Goal: Task Accomplishment & Management: Complete application form

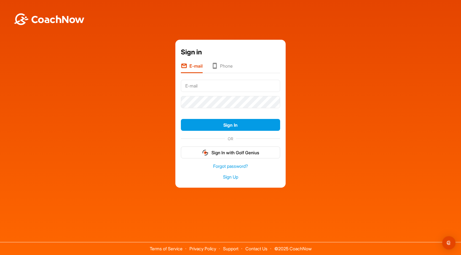
click at [229, 83] on input "text" at bounding box center [230, 86] width 99 height 12
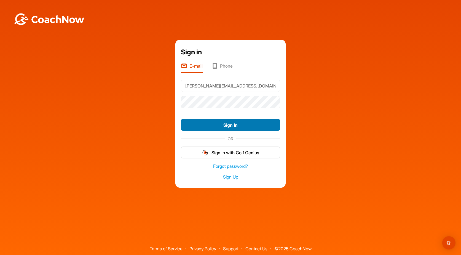
click at [229, 125] on button "Sign In" at bounding box center [230, 125] width 99 height 12
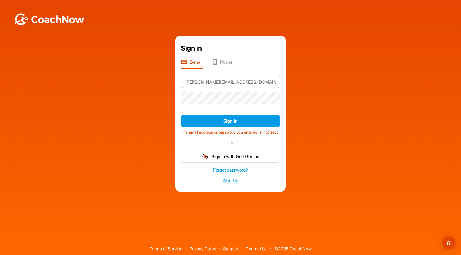
click at [254, 79] on input "bob.kvasager70@gmail.com" at bounding box center [230, 82] width 99 height 12
type input "b"
type input "kim.kvasager@gmail.com"
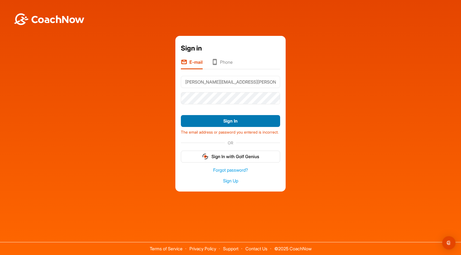
click at [219, 117] on button "Sign In" at bounding box center [230, 121] width 99 height 12
click at [336, 139] on div "Sign in E-mail Phone kim.kvasager@gmail.com Sign In The email address or passwo…" at bounding box center [231, 114] width 456 height 156
click at [233, 183] on link "Sign Up" at bounding box center [230, 181] width 99 height 6
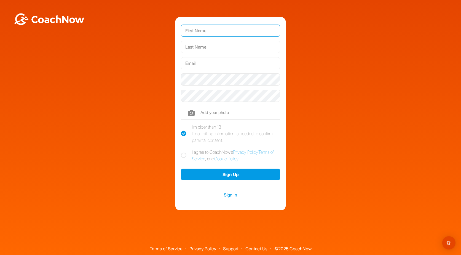
click at [231, 28] on input "text" at bounding box center [230, 31] width 99 height 12
type input "Robert"
type input "Kvasager"
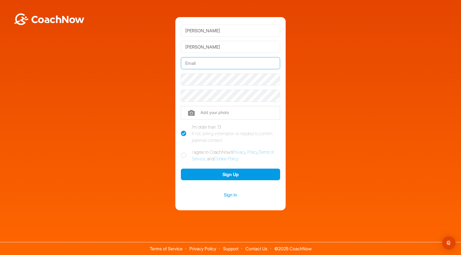
click at [223, 66] on input "text" at bounding box center [230, 63] width 99 height 12
type input "bob.kvasager70@gmail.com"
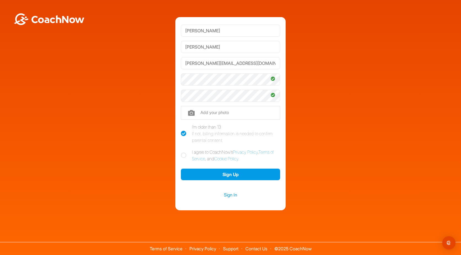
click at [183, 154] on icon at bounding box center [184, 156] width 6 height 6
click at [183, 152] on input "I agree to CoachNow's Privacy Policy , Terms of Service , and Cookie Policy ." at bounding box center [183, 151] width 4 height 4
checkbox input "true"
click at [229, 174] on button "Sign Up" at bounding box center [230, 175] width 99 height 12
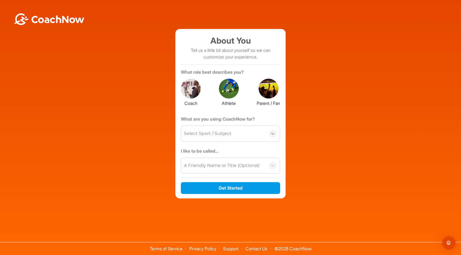
click at [275, 132] on icon at bounding box center [273, 134] width 6 height 6
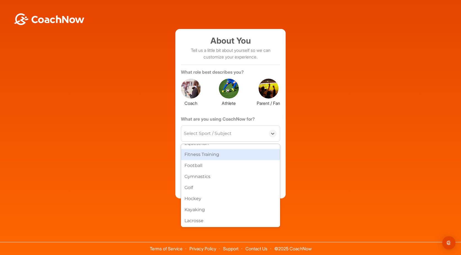
scroll to position [110, 0]
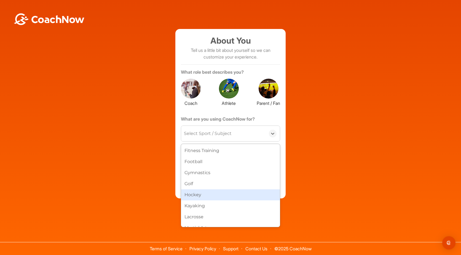
click at [229, 194] on div "Hockey" at bounding box center [230, 194] width 99 height 11
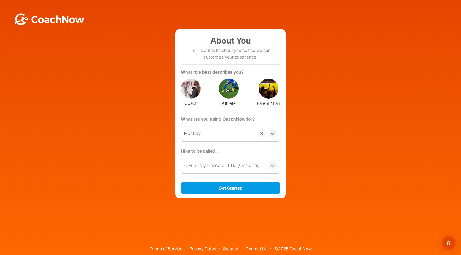
click at [274, 164] on icon at bounding box center [273, 166] width 6 height 6
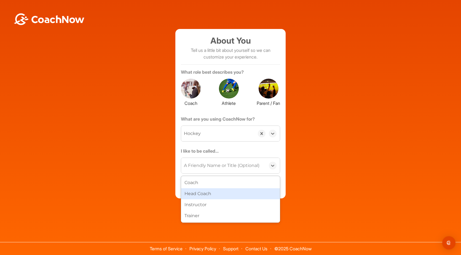
click at [397, 168] on div "About You Tell us a little bit about yourself so we can customize your experien…" at bounding box center [231, 113] width 456 height 169
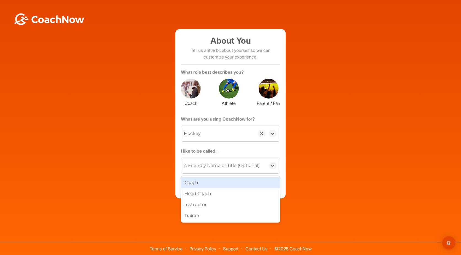
click at [252, 166] on div "A Friendly Name or Title (Optional)" at bounding box center [222, 165] width 76 height 7
click at [243, 181] on div "Coach" at bounding box center [230, 182] width 99 height 11
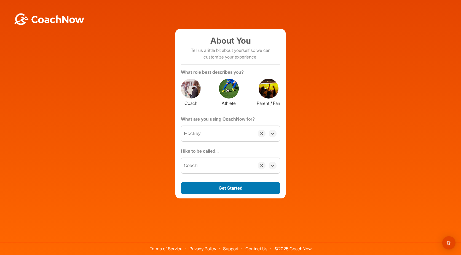
click at [241, 187] on button "Get Started" at bounding box center [230, 188] width 99 height 12
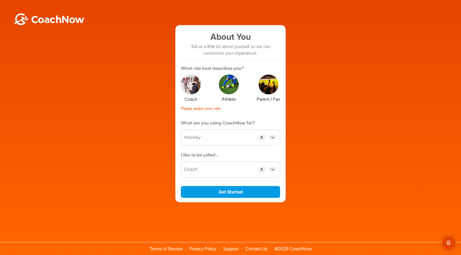
click at [270, 87] on div at bounding box center [269, 84] width 20 height 20
click at [274, 168] on icon at bounding box center [273, 170] width 6 height 6
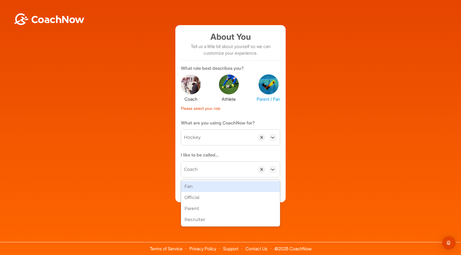
click at [233, 188] on div "Fan" at bounding box center [230, 186] width 99 height 11
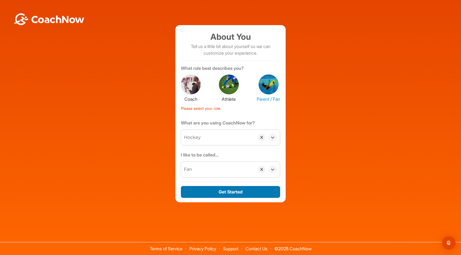
click at [235, 191] on button "Get Started" at bounding box center [230, 192] width 99 height 12
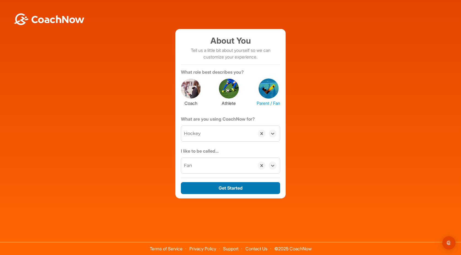
click at [236, 186] on button "Get Started" at bounding box center [230, 188] width 99 height 12
click at [220, 186] on button "Get Started" at bounding box center [230, 188] width 99 height 12
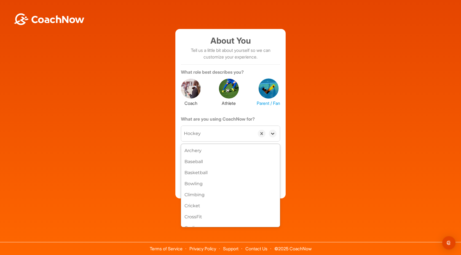
click at [274, 134] on icon at bounding box center [273, 134] width 6 height 6
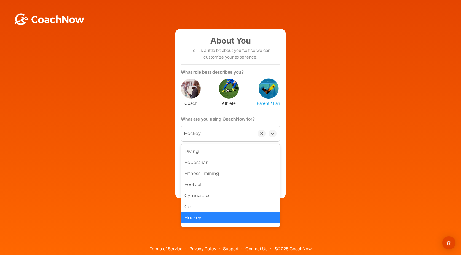
click at [343, 148] on div "About You Tell us a little bit about yourself so we can customize your experien…" at bounding box center [231, 113] width 456 height 169
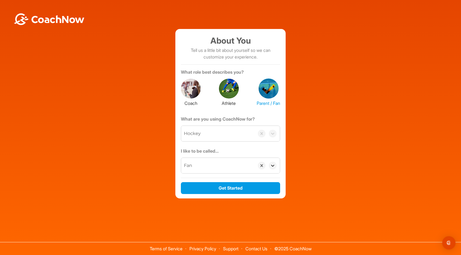
click at [275, 163] on icon at bounding box center [273, 166] width 6 height 6
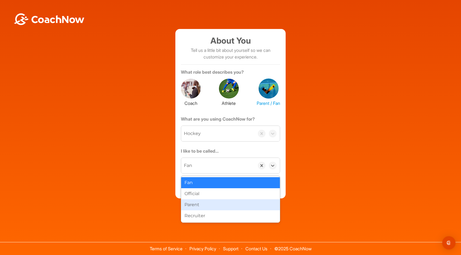
click at [237, 205] on div "Parent" at bounding box center [230, 204] width 99 height 11
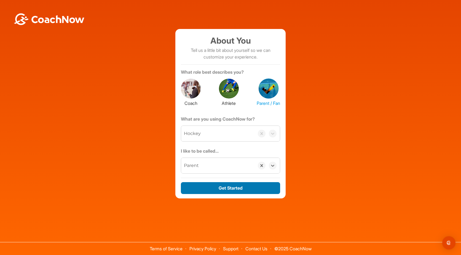
click at [232, 186] on button "Get Started" at bounding box center [230, 188] width 99 height 12
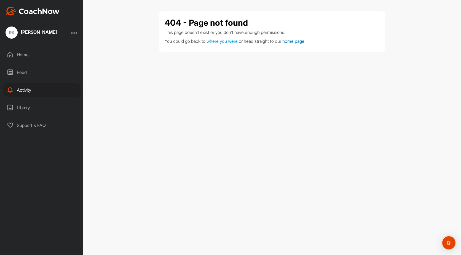
click at [305, 42] on link "home page" at bounding box center [293, 41] width 22 height 6
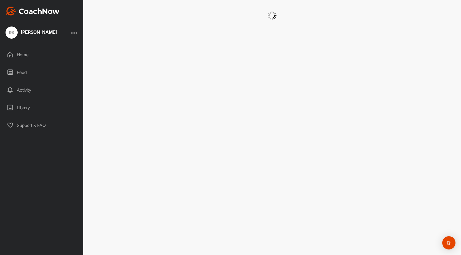
click at [23, 52] on div "Home" at bounding box center [42, 55] width 78 height 14
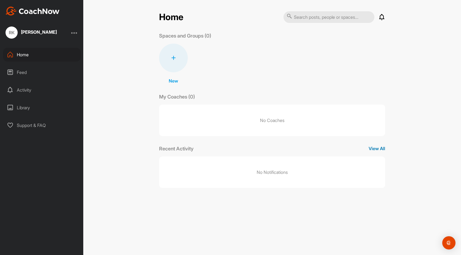
click at [377, 148] on p "View All" at bounding box center [377, 148] width 17 height 7
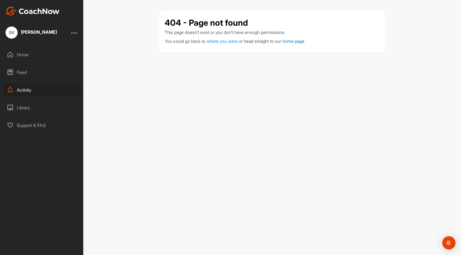
click at [302, 42] on link "home page" at bounding box center [293, 41] width 22 height 6
